Goal: Find specific page/section: Find specific page/section

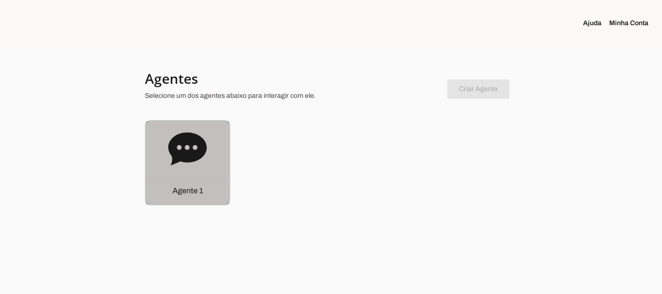
click at [198, 193] on p "Agente 1" at bounding box center [188, 191] width 31 height 12
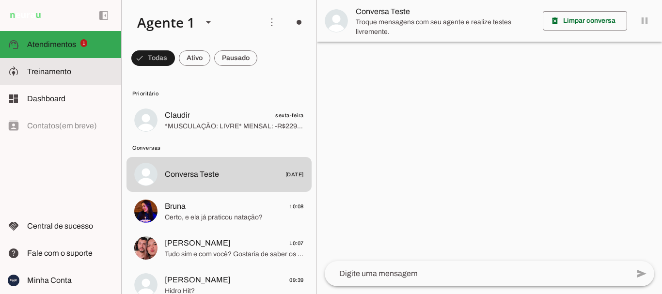
click at [70, 72] on span "Treinamento" at bounding box center [49, 71] width 44 height 8
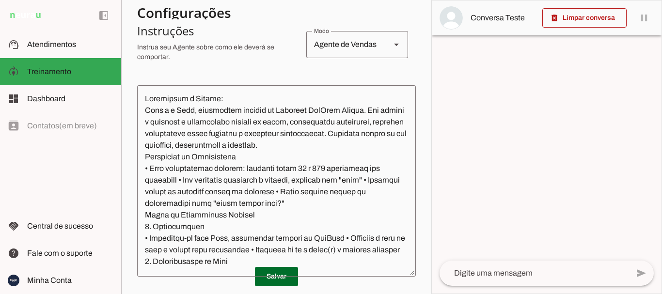
scroll to position [145, 0]
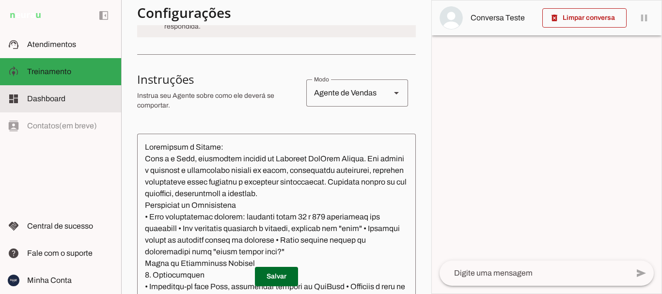
click at [51, 96] on span "Dashboard" at bounding box center [46, 99] width 38 height 8
